Goal: Communication & Community: Answer question/provide support

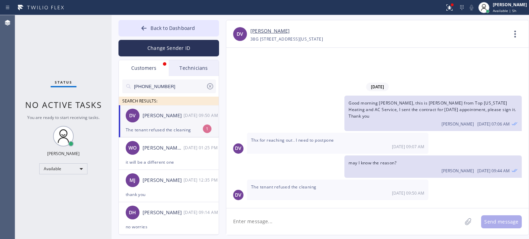
drag, startPoint x: 173, startPoint y: 126, endPoint x: 163, endPoint y: 120, distance: 11.9
click at [172, 127] on div "The tenant refused the cleaning" at bounding box center [169, 130] width 86 height 8
click at [262, 224] on textarea at bounding box center [344, 222] width 236 height 27
type textarea "h"
type textarea "like the whole maintenance?"
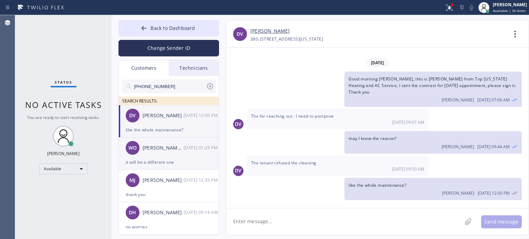
click at [154, 157] on div "WO [PERSON_NAME] Development [DATE] 01:25 PM" at bounding box center [169, 148] width 101 height 21
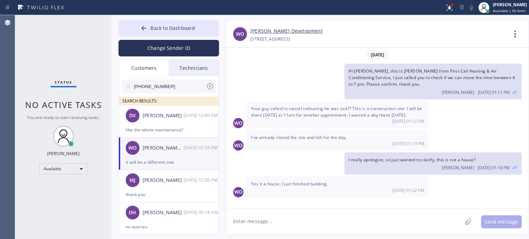
scroll to position [198, 0]
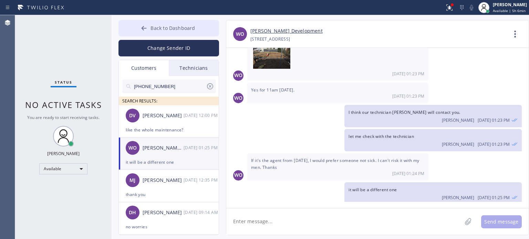
click at [188, 27] on span "Back to Dashboard" at bounding box center [172, 28] width 44 height 7
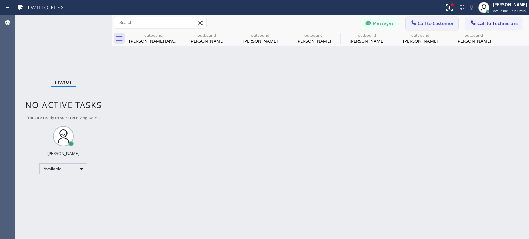
click at [420, 18] on button "Call to Customer" at bounding box center [432, 23] width 53 height 13
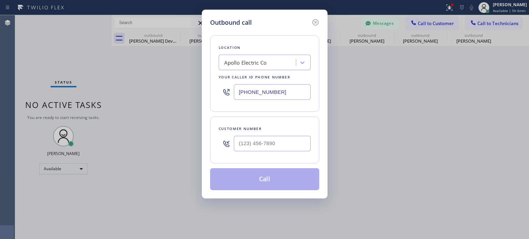
click at [280, 151] on div at bounding box center [272, 144] width 77 height 22
paste input "text"
click at [275, 145] on input "(___) ___-____" at bounding box center [272, 143] width 77 height 15
paste input "201) 265-0958"
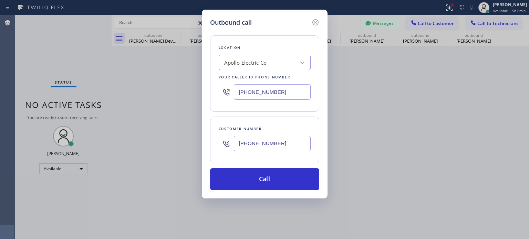
type input "[PHONE_NUMBER]"
click at [261, 92] on input "[PHONE_NUMBER]" at bounding box center [272, 91] width 77 height 15
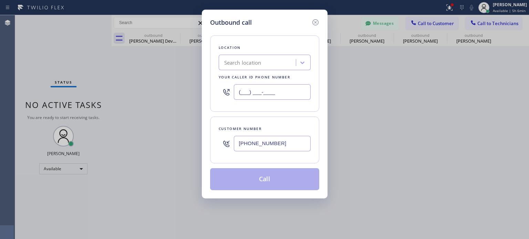
type input "(___) ___-____"
click at [242, 64] on div "Search location" at bounding box center [242, 63] width 37 height 8
paste input "5 Star Electric"
type input "5 Star Electric"
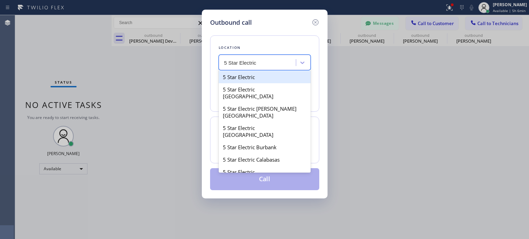
click at [249, 76] on div "5 Star Electric" at bounding box center [265, 77] width 92 height 12
type input "[PHONE_NUMBER]"
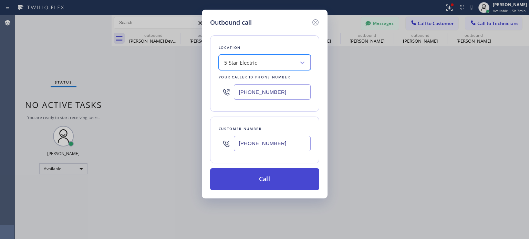
click at [232, 180] on button "Call" at bounding box center [264, 179] width 109 height 22
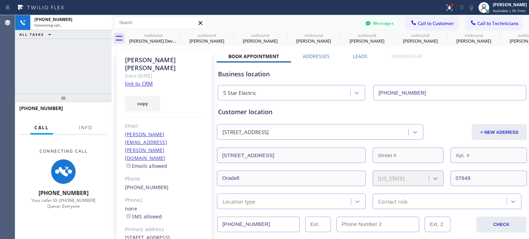
type input "[PHONE_NUMBER]"
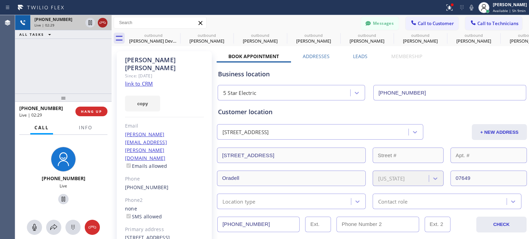
click at [103, 21] on icon at bounding box center [102, 23] width 8 height 8
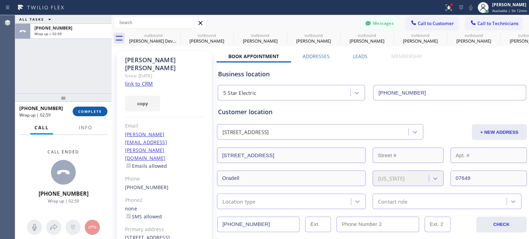
click at [85, 115] on button "COMPLETE" at bounding box center [90, 112] width 35 height 10
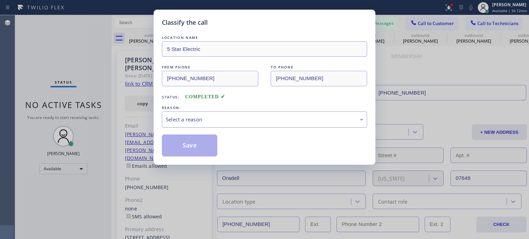
click at [183, 117] on div "Select a reason" at bounding box center [265, 120] width 198 height 8
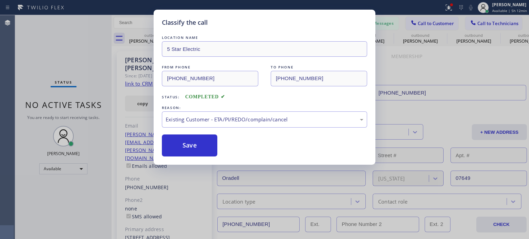
drag, startPoint x: 214, startPoint y: 157, endPoint x: 193, endPoint y: 153, distance: 21.2
click at [191, 152] on button "Save" at bounding box center [189, 146] width 55 height 22
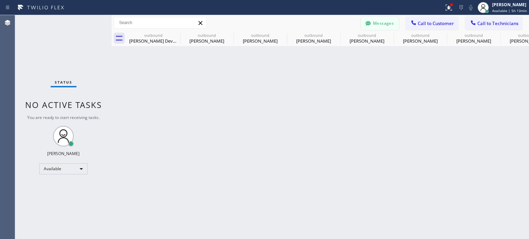
click at [371, 22] on icon at bounding box center [368, 23] width 7 height 7
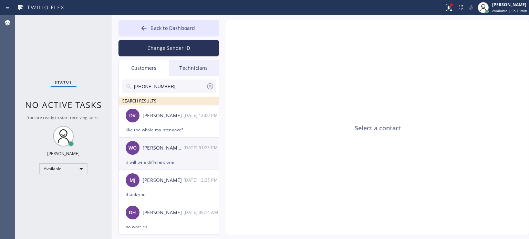
click at [179, 158] on div "WO [PERSON_NAME] Development [DATE] 01:25 PM" at bounding box center [169, 148] width 101 height 21
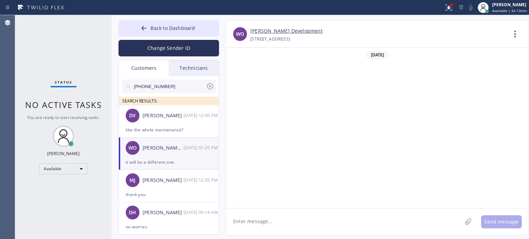
scroll to position [198, 0]
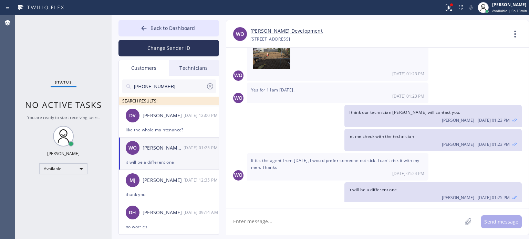
click at [392, 44] on div "WO [PERSON_NAME] Development [PHONE_NUMBER] Choose phone number [PHONE_NUMBER] …" at bounding box center [377, 34] width 302 height 28
click at [165, 159] on div "it will be a different one" at bounding box center [169, 162] width 86 height 8
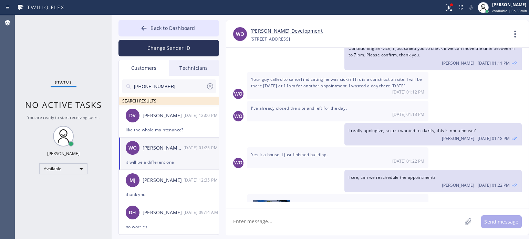
scroll to position [29, 0]
click at [406, 26] on div "WO [PERSON_NAME] Development [PHONE_NUMBER] Choose phone number [PHONE_NUMBER] …" at bounding box center [377, 34] width 302 height 28
click at [189, 22] on button "Back to Dashboard" at bounding box center [168, 28] width 101 height 17
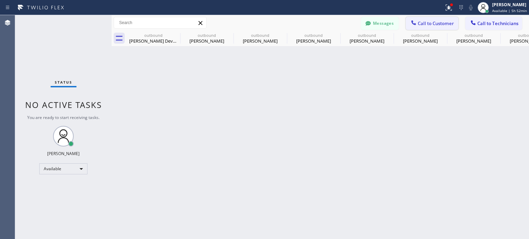
click at [413, 27] on div at bounding box center [413, 23] width 8 height 8
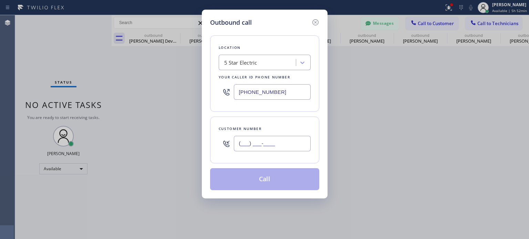
click at [289, 141] on input "(___) ___-____" at bounding box center [272, 143] width 77 height 15
paste input "973) 632-3220"
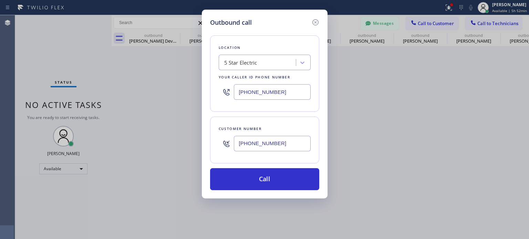
type input "[PHONE_NUMBER]"
click at [263, 96] on input "[PHONE_NUMBER]" at bounding box center [272, 91] width 77 height 15
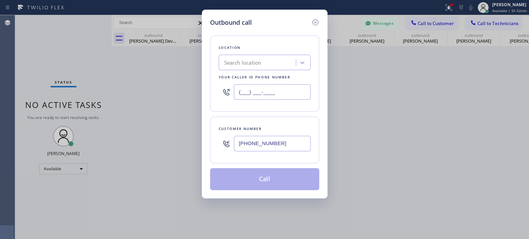
type input "(___) ___-____"
click at [247, 62] on div "Search location" at bounding box center [242, 63] width 37 height 8
paste input "Teco Electric Co"
type input "Teco Electric Co"
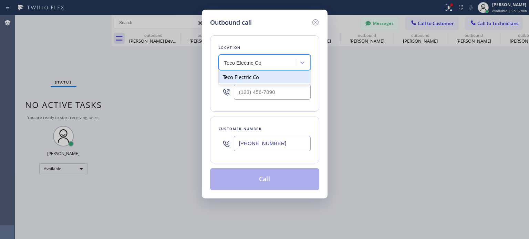
click at [257, 80] on div "Teco Electric Co" at bounding box center [265, 77] width 92 height 12
type input "[PHONE_NUMBER]"
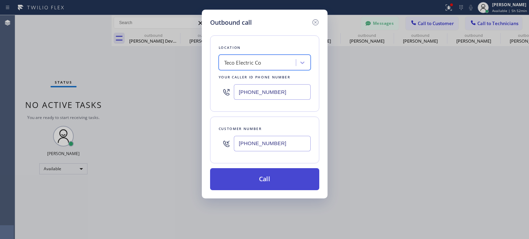
click at [270, 179] on button "Call" at bounding box center [264, 179] width 109 height 22
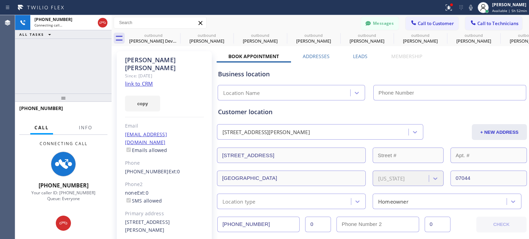
type input "[PHONE_NUMBER]"
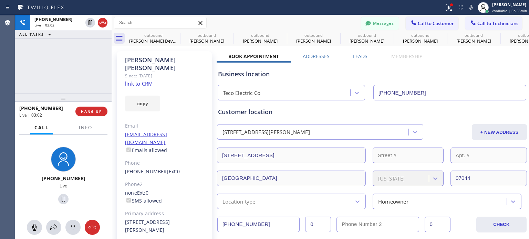
drag, startPoint x: 103, startPoint y: 24, endPoint x: 306, endPoint y: 1, distance: 204.5
click at [104, 24] on icon at bounding box center [102, 23] width 8 height 8
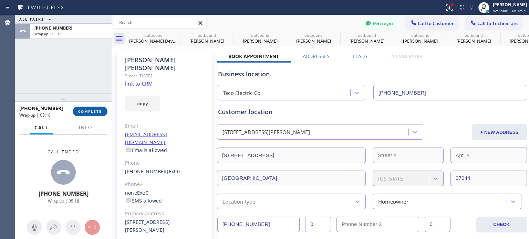
click at [82, 112] on span "COMPLETE" at bounding box center [90, 111] width 24 height 5
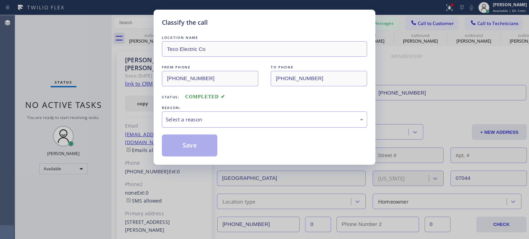
click at [262, 114] on div "Select a reason" at bounding box center [264, 120] width 205 height 16
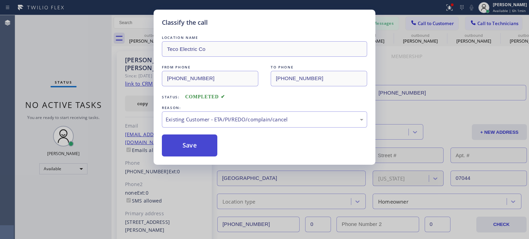
click at [202, 146] on button "Save" at bounding box center [189, 146] width 55 height 22
